Goal: Find specific page/section: Find specific page/section

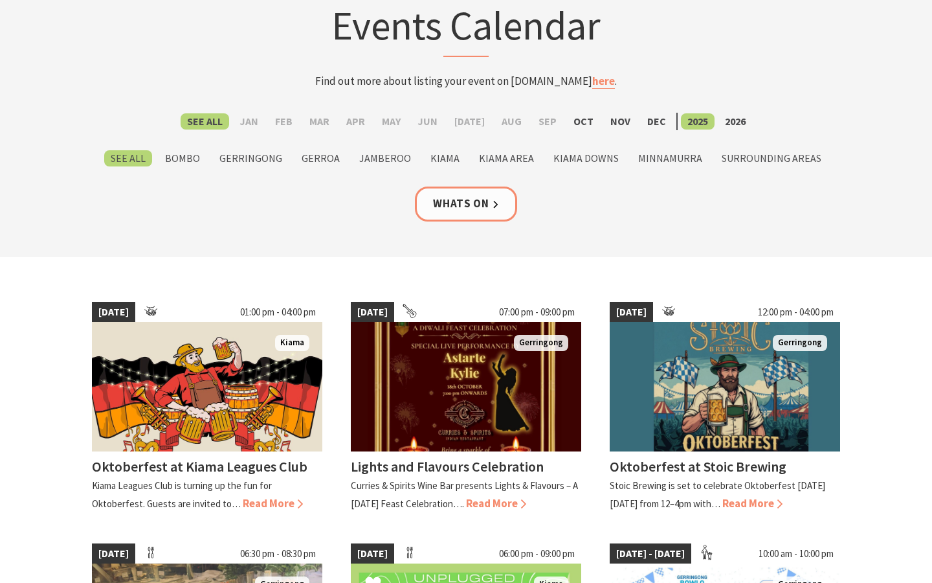
scroll to position [102, 0]
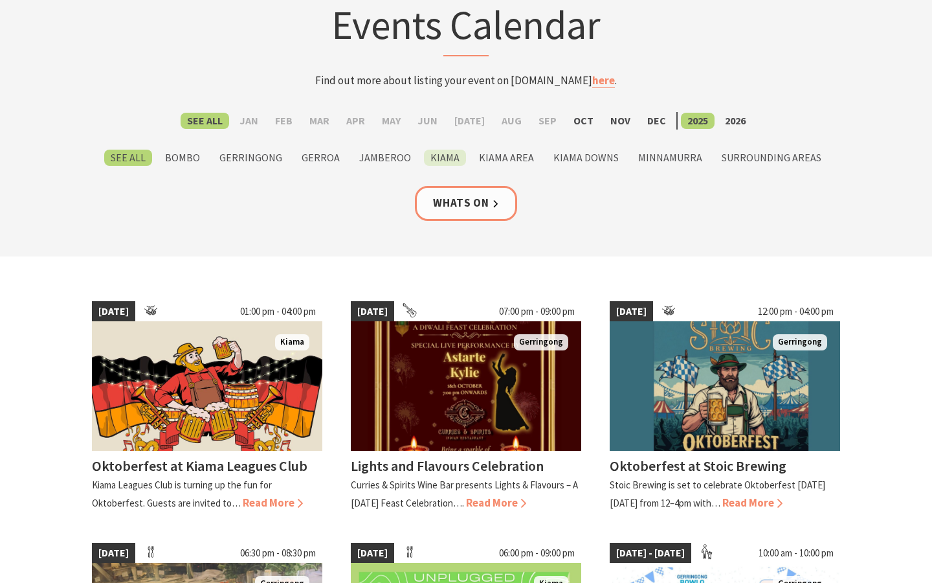
click at [445, 159] on label "Kiama" at bounding box center [445, 158] width 42 height 16
click at [0, 0] on input "Kiama" at bounding box center [0, 0] width 0 height 0
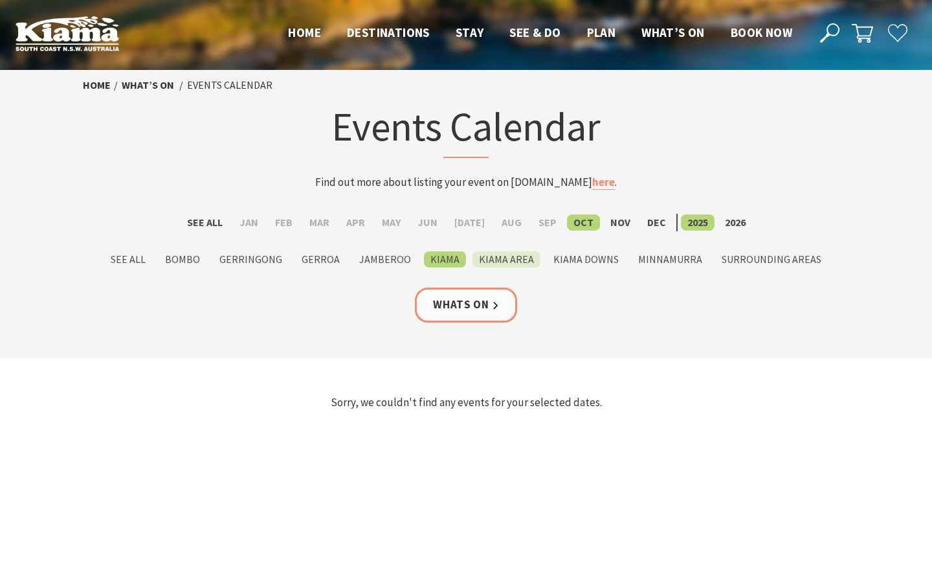
click at [481, 258] on label "Kiama Area" at bounding box center [507, 259] width 68 height 16
click at [0, 0] on input "Kiama Area" at bounding box center [0, 0] width 0 height 0
click at [577, 260] on label "Kiama Downs" at bounding box center [586, 259] width 78 height 16
click at [0, 0] on input "Kiama Downs" at bounding box center [0, 0] width 0 height 0
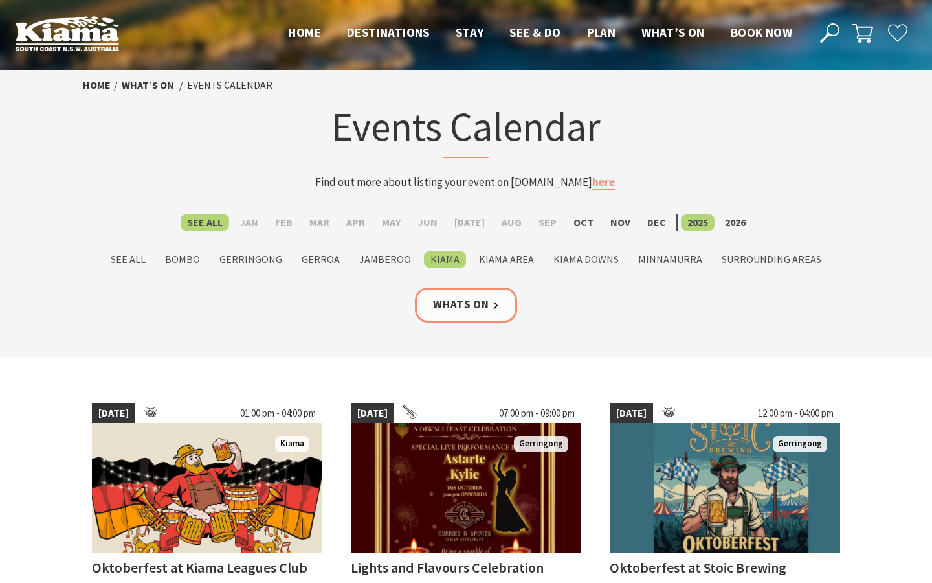
scroll to position [102, 0]
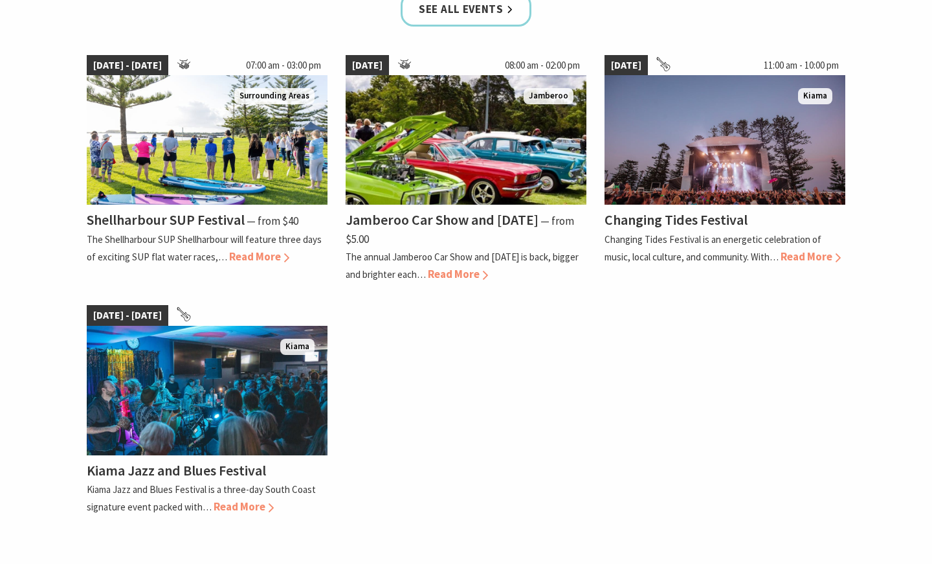
scroll to position [923, 0]
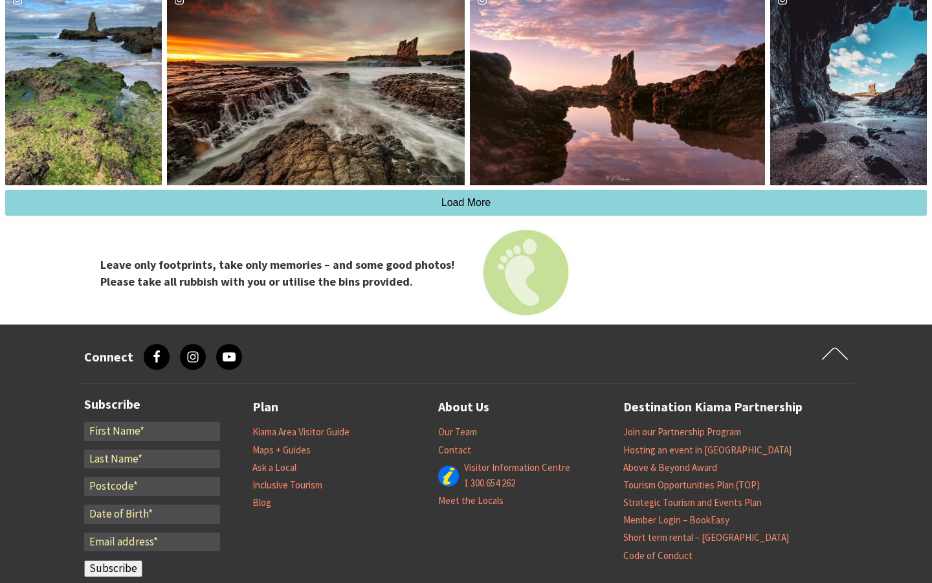
scroll to position [1372, 0]
